Goal: Entertainment & Leisure: Consume media (video, audio)

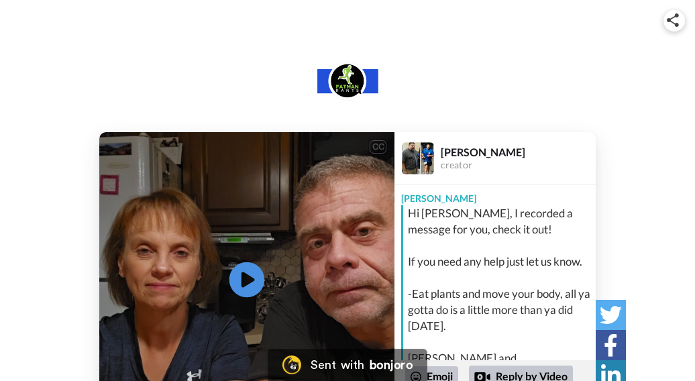
click at [249, 275] on icon at bounding box center [247, 280] width 36 height 36
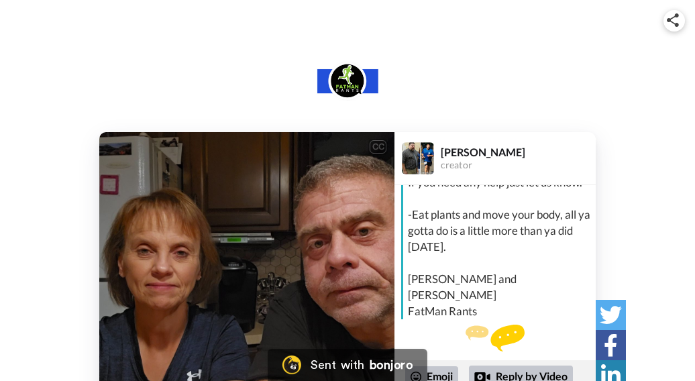
scroll to position [99, 0]
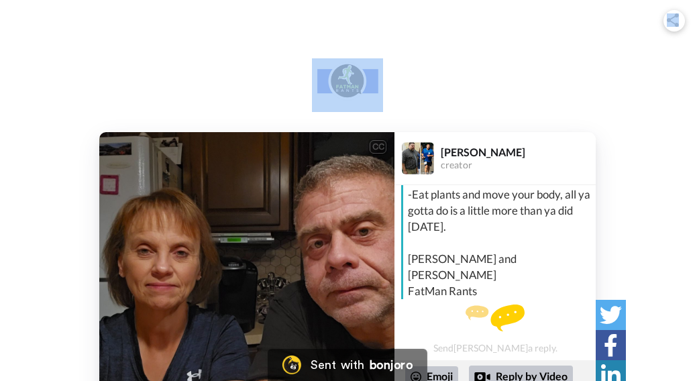
drag, startPoint x: 242, startPoint y: 138, endPoint x: 237, endPoint y: 101, distance: 37.9
click at [237, 132] on div "CC Play/Pause also be in the Facebook group if you're on Facebook. 1:10 / 1:16" at bounding box center [246, 279] width 295 height 295
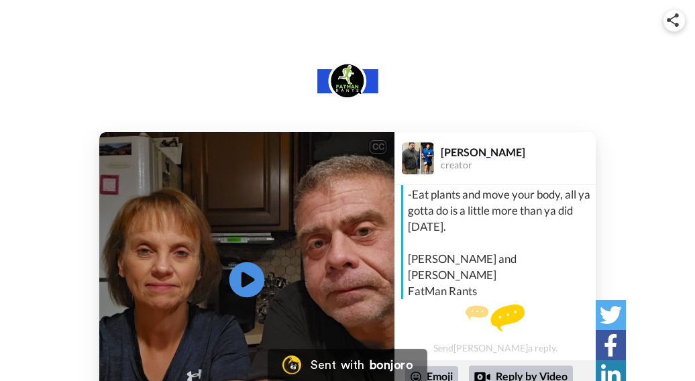
click at [247, 278] on icon "Play/Pause" at bounding box center [247, 280] width 36 height 64
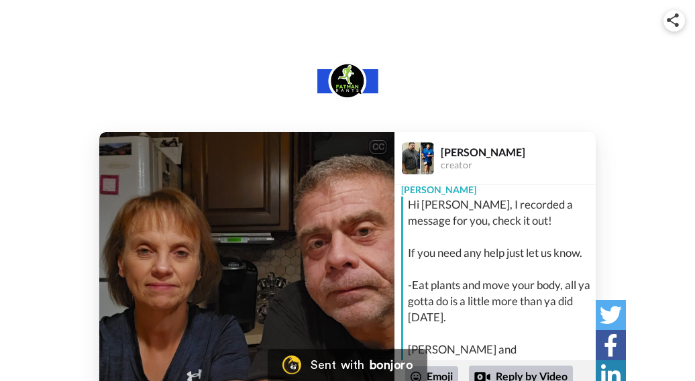
scroll to position [0, 0]
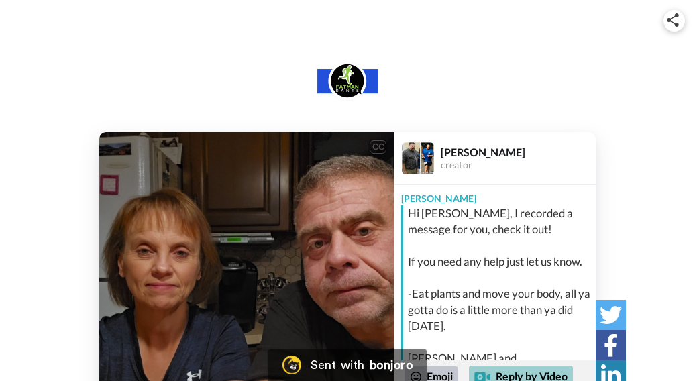
click at [532, 372] on div "Reply by Video" at bounding box center [521, 377] width 104 height 23
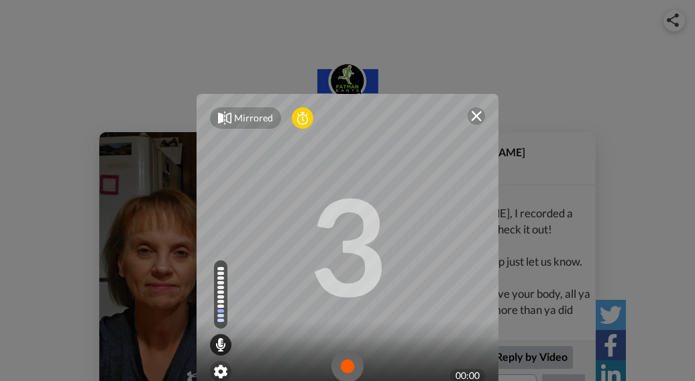
click at [297, 118] on icon at bounding box center [302, 117] width 11 height 13
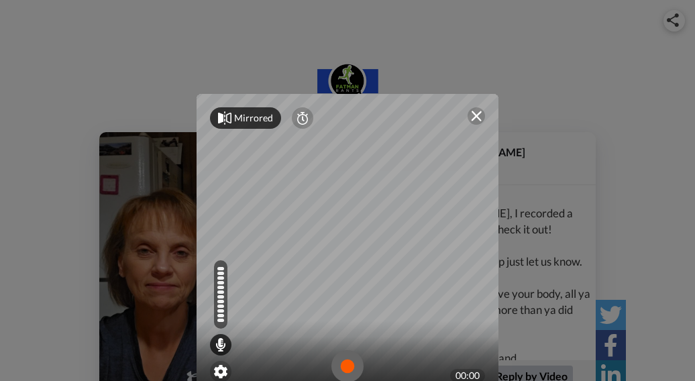
click at [248, 121] on div "Mirrored" at bounding box center [253, 117] width 39 height 13
click at [217, 277] on div at bounding box center [220, 277] width 7 height 3
click at [217, 343] on icon at bounding box center [220, 344] width 11 height 13
click at [472, 119] on img at bounding box center [476, 116] width 11 height 11
